Goal: Obtain resource: Obtain resource

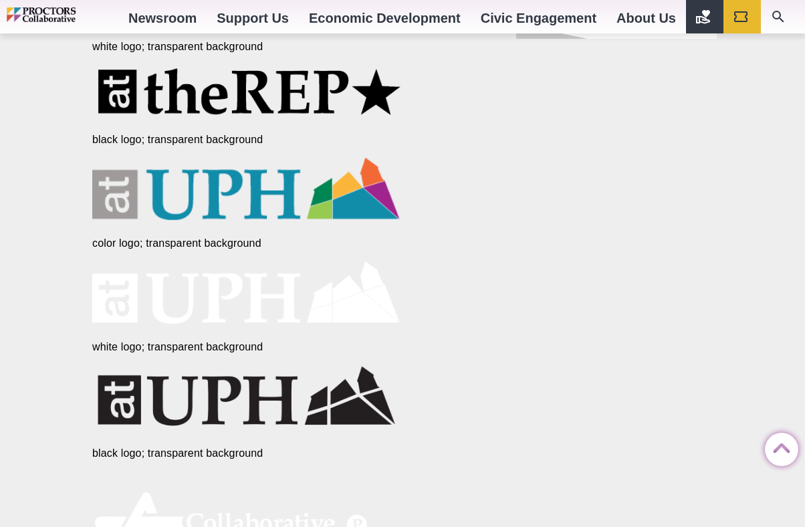
scroll to position [953, 0]
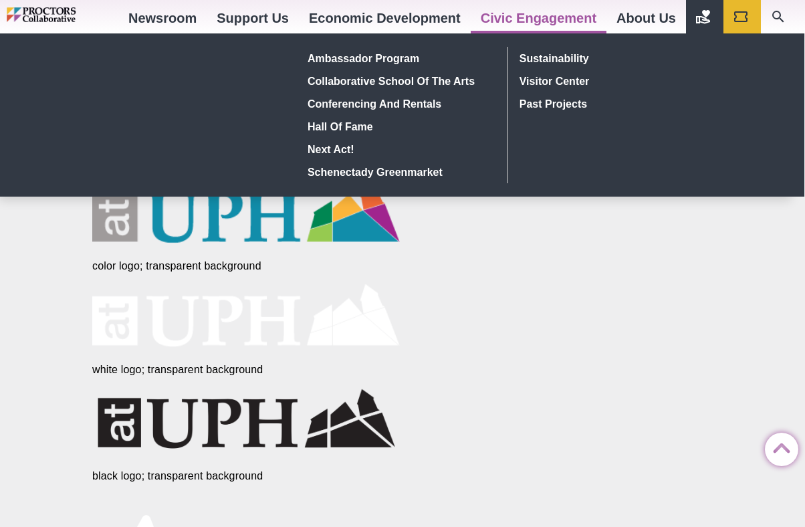
drag, startPoint x: 130, startPoint y: 434, endPoint x: 587, endPoint y: 1, distance: 630.1
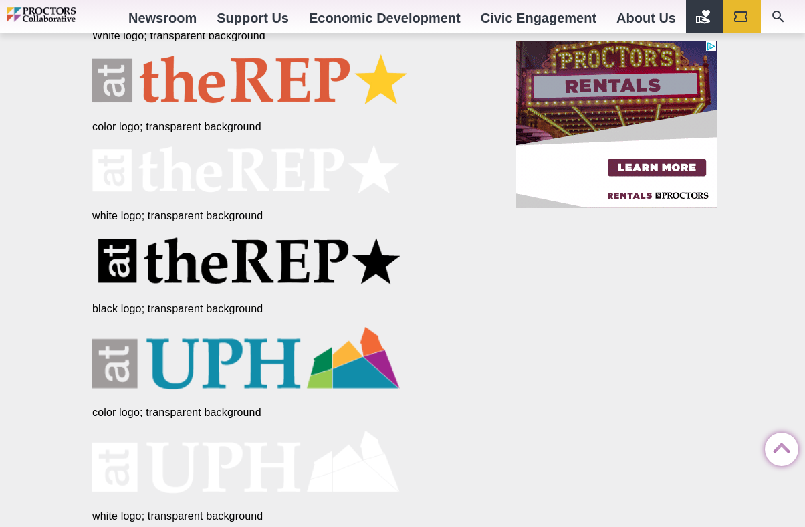
scroll to position [0, 0]
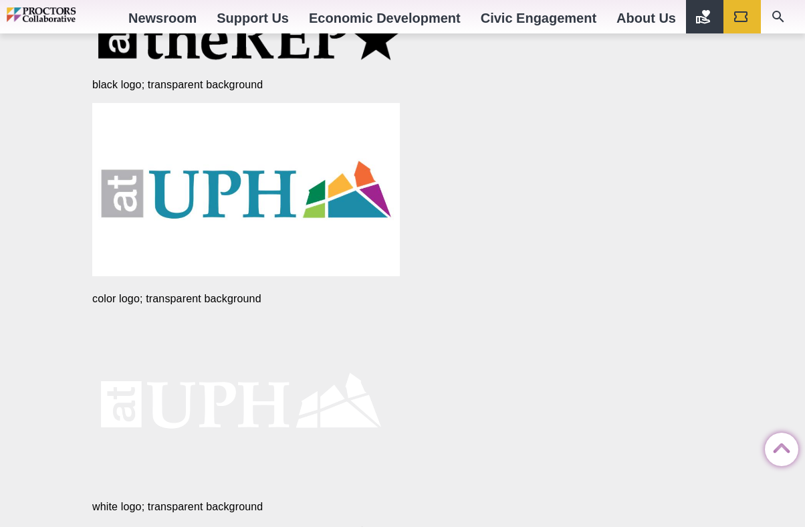
scroll to position [999, 0]
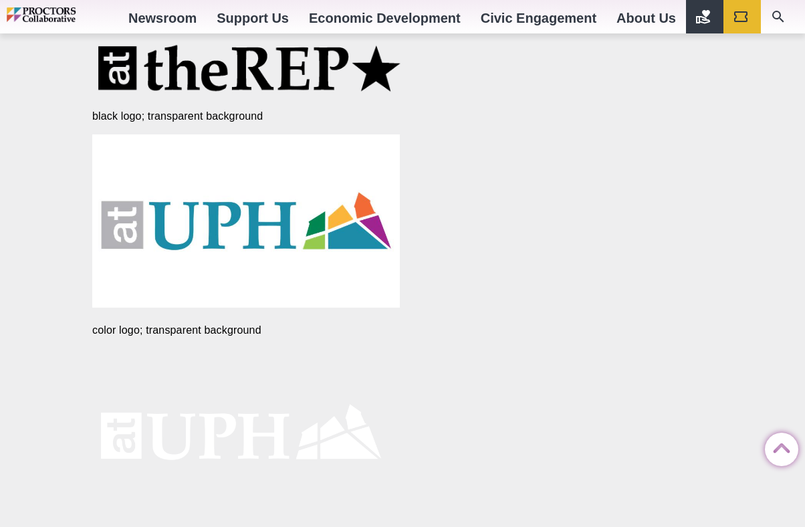
click at [282, 261] on img at bounding box center [245, 220] width 307 height 173
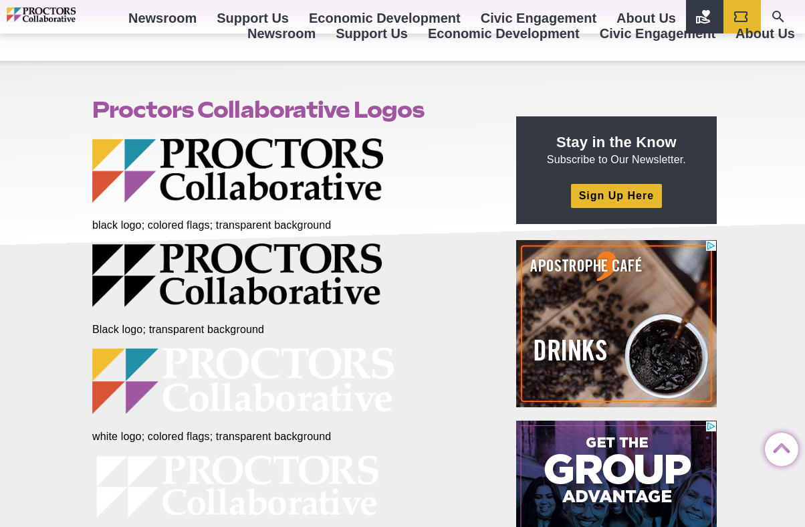
scroll to position [0, 0]
